Goal: Book appointment/travel/reservation

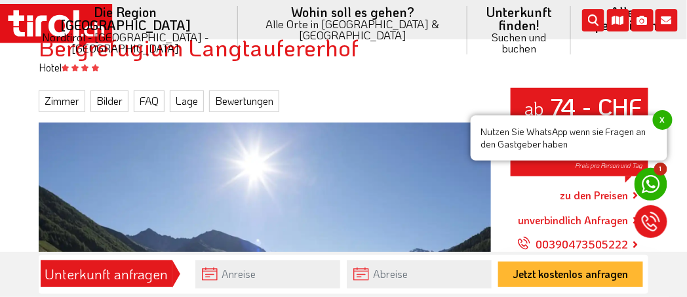
scroll to position [197, 0]
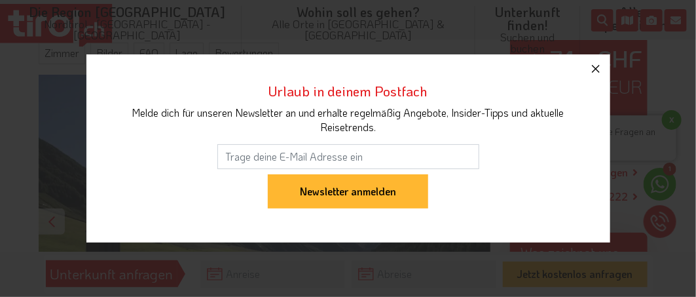
click at [595, 69] on icon "button" at bounding box center [596, 69] width 8 height 8
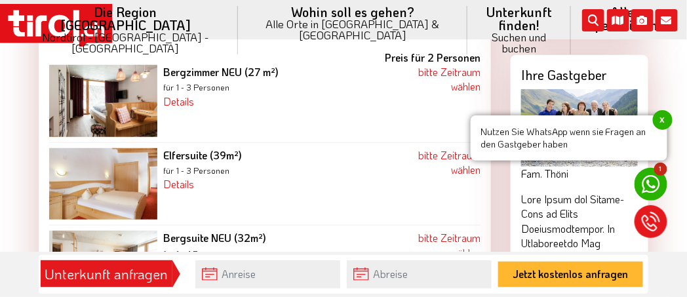
scroll to position [1289, 0]
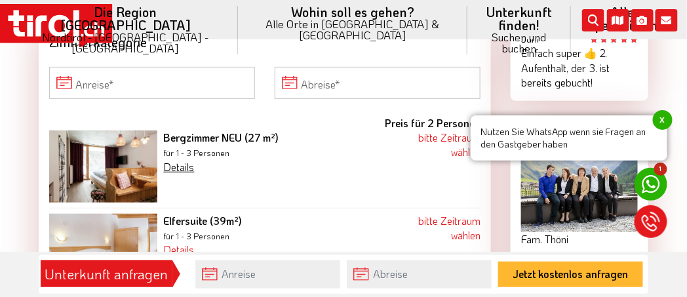
click at [183, 160] on link "Details" at bounding box center [179, 167] width 31 height 14
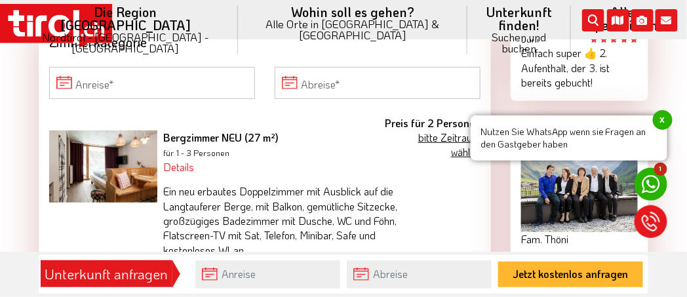
click at [448, 130] on link "bitte Zeitraum wählen" at bounding box center [449, 144] width 62 height 28
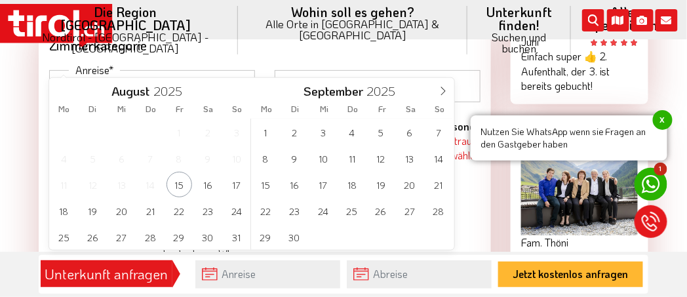
click at [65, 70] on input "Anreise" at bounding box center [152, 85] width 206 height 31
click at [238, 235] on span "31" at bounding box center [237, 237] width 26 height 26
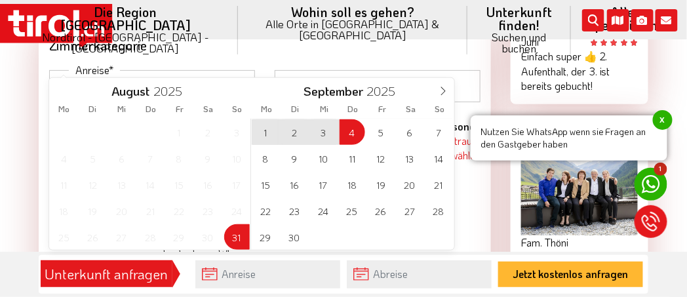
click at [359, 131] on span "4" at bounding box center [352, 132] width 26 height 26
type input "[DATE]"
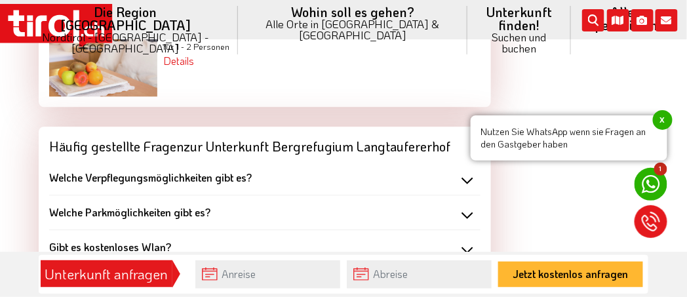
scroll to position [2007, 0]
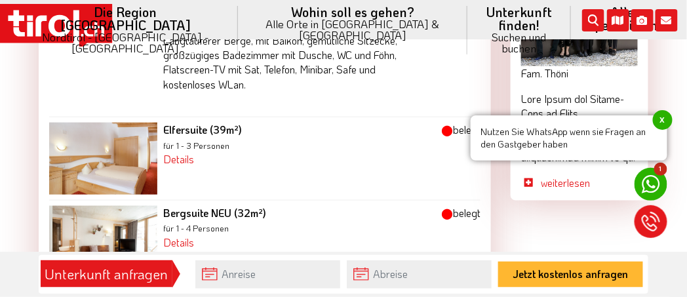
scroll to position [1486, 0]
